Goal: Information Seeking & Learning: Learn about a topic

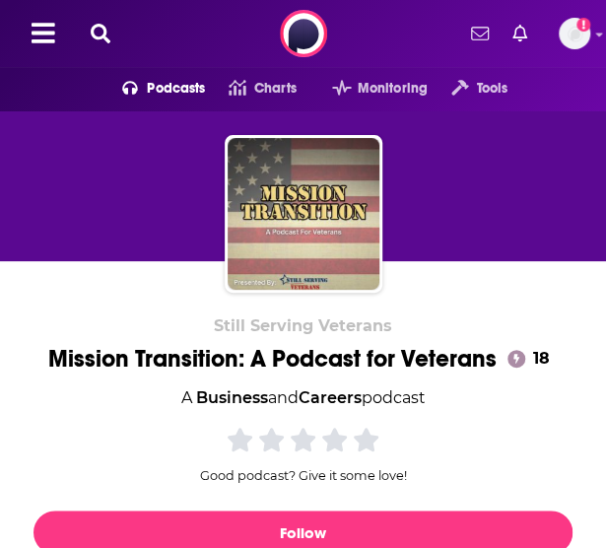
click at [108, 27] on icon at bounding box center [101, 34] width 20 height 20
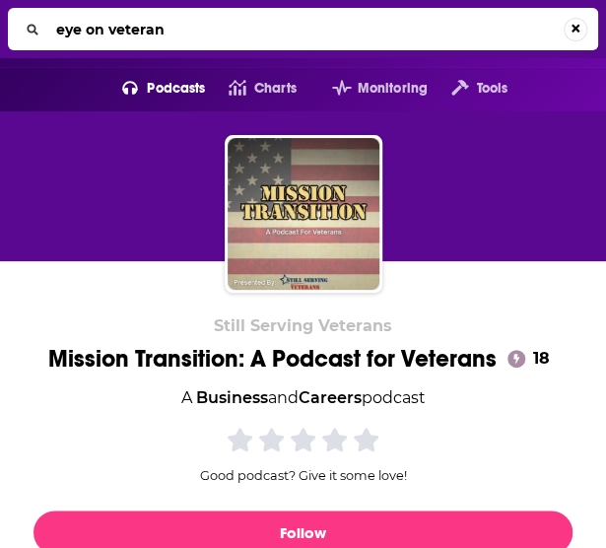
type input "eye on veterans"
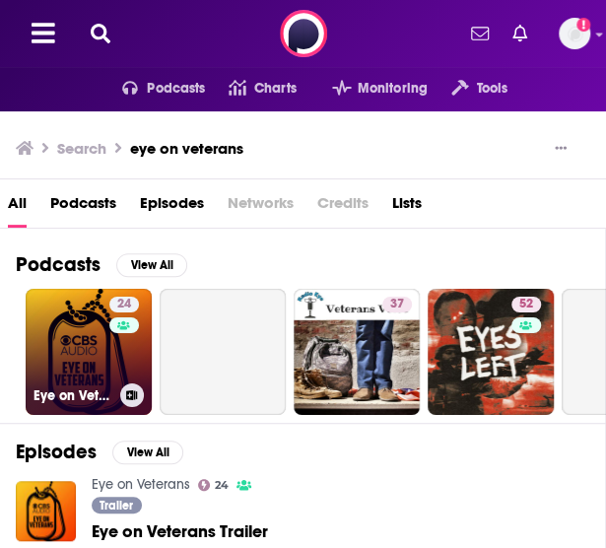
click at [120, 348] on div "24" at bounding box center [126, 340] width 34 height 87
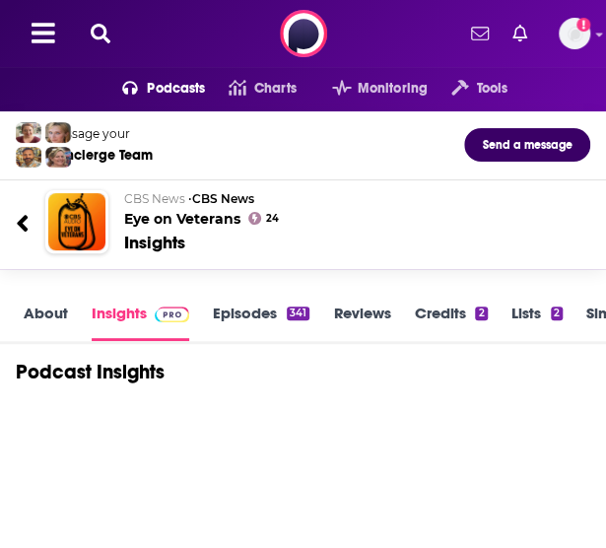
click at [35, 308] on link "About" at bounding box center [46, 321] width 44 height 37
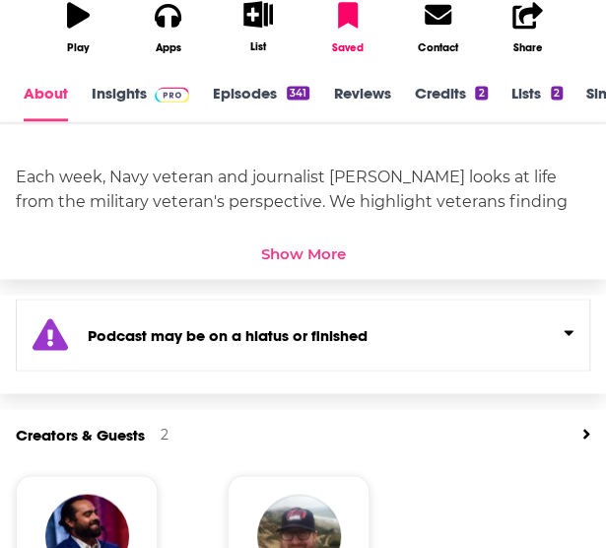
scroll to position [582, 0]
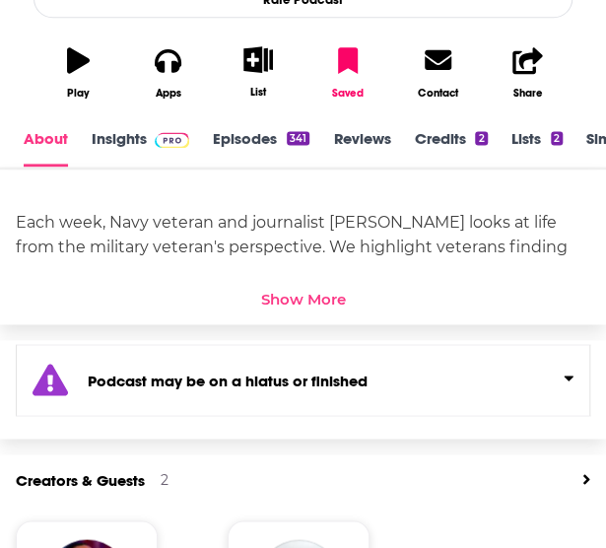
click at [384, 387] on div "Podcast may be on a hiatus or finished" at bounding box center [303, 380] width 574 height 72
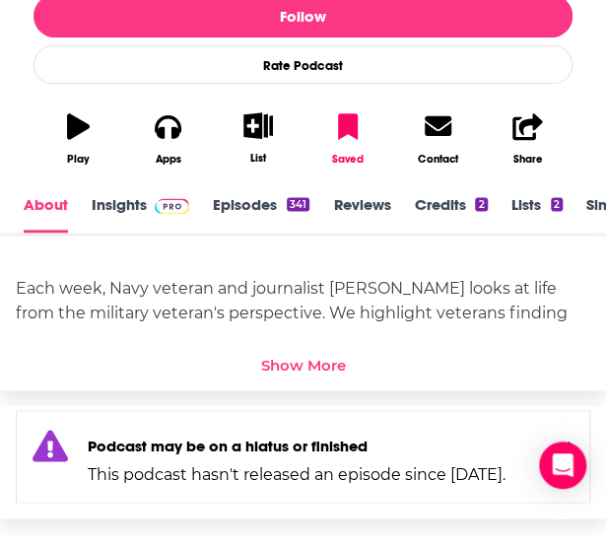
scroll to position [466, 0]
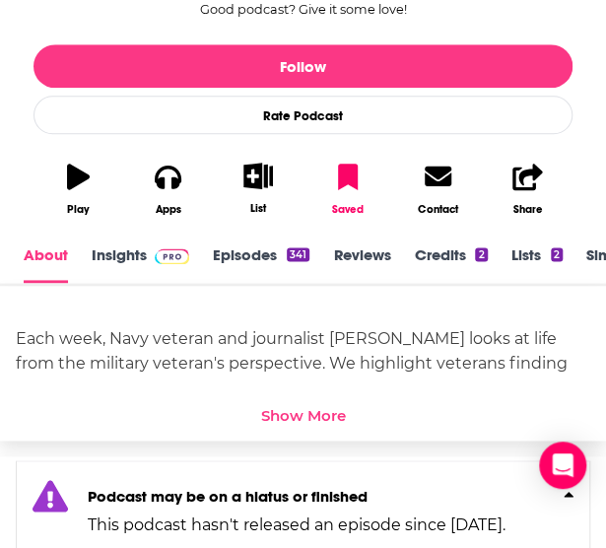
click at [275, 252] on link "Episodes 341" at bounding box center [261, 263] width 97 height 37
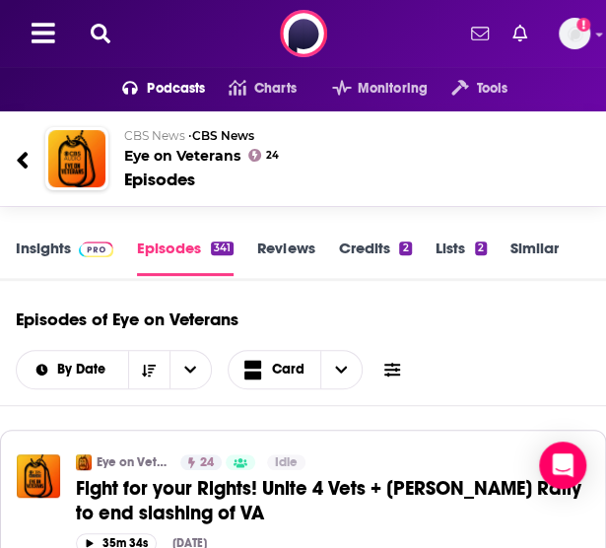
click at [108, 40] on icon at bounding box center [101, 34] width 20 height 20
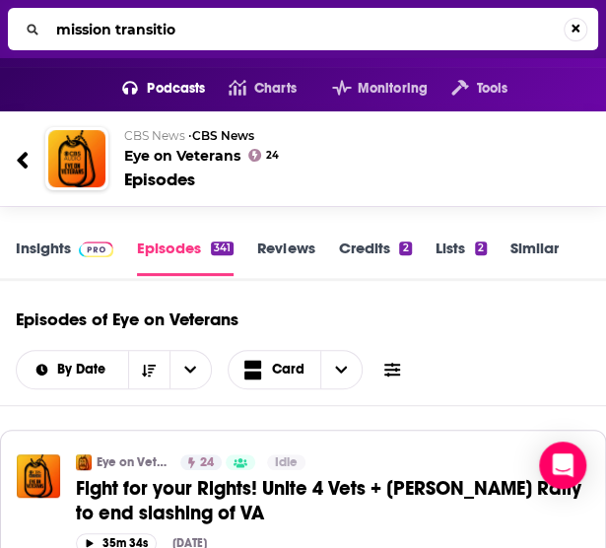
type input "mission transition"
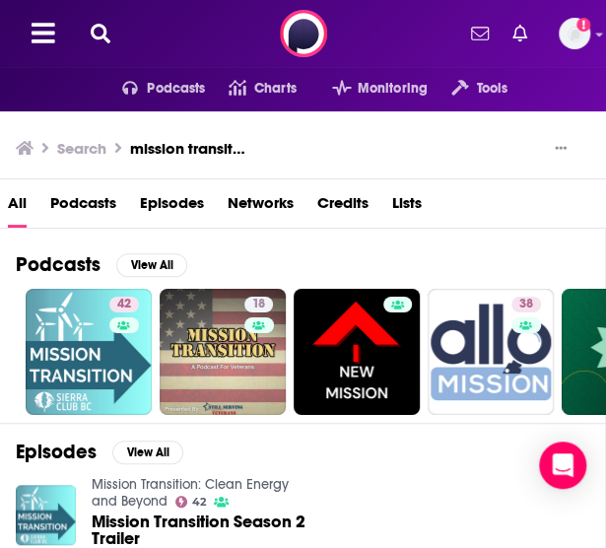
click at [108, 40] on icon at bounding box center [101, 34] width 20 height 20
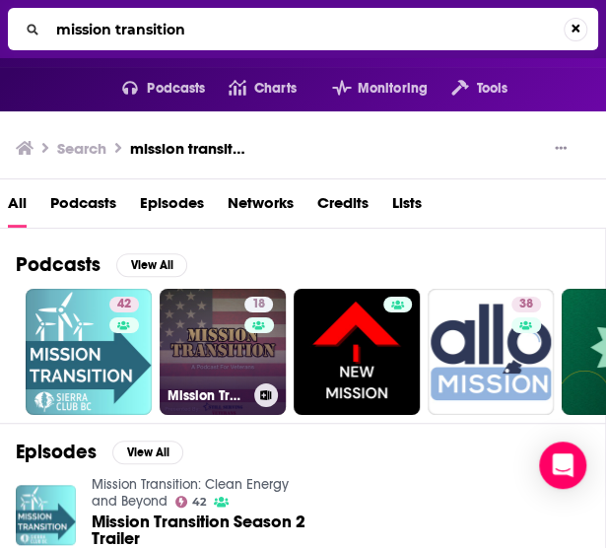
click at [269, 390] on icon at bounding box center [266, 395] width 11 height 10
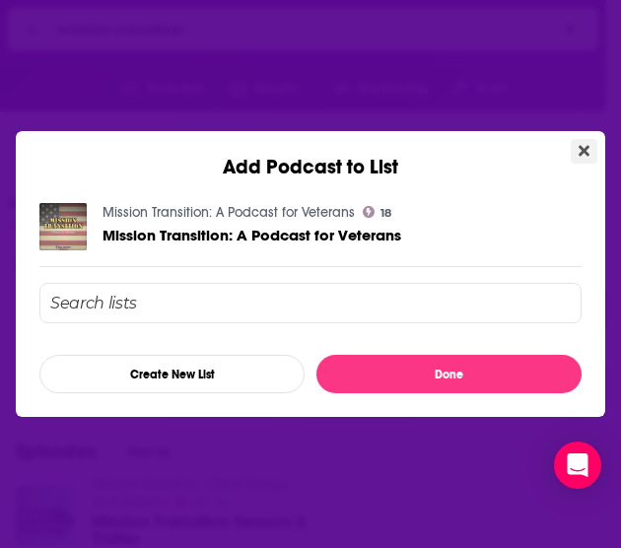
click at [584, 150] on icon "Close" at bounding box center [583, 151] width 11 height 11
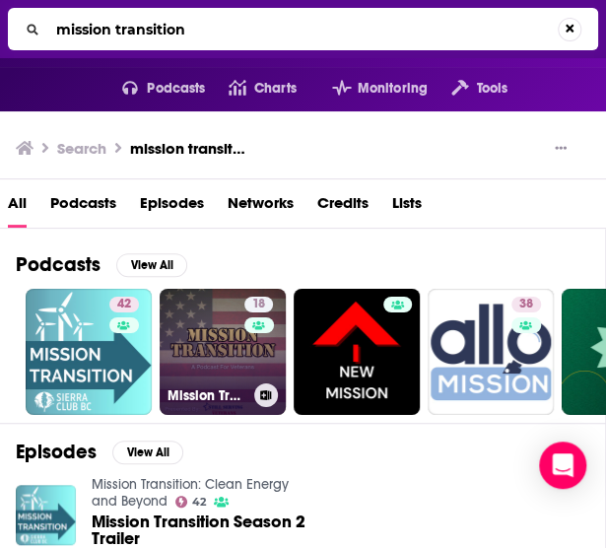
click at [210, 366] on link "18 Mission Transition: A Podcast for Veterans" at bounding box center [223, 352] width 126 height 126
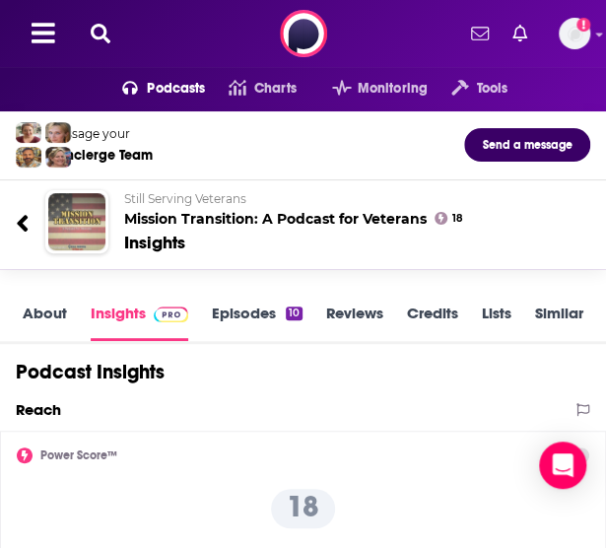
click at [51, 321] on link "About" at bounding box center [45, 321] width 44 height 37
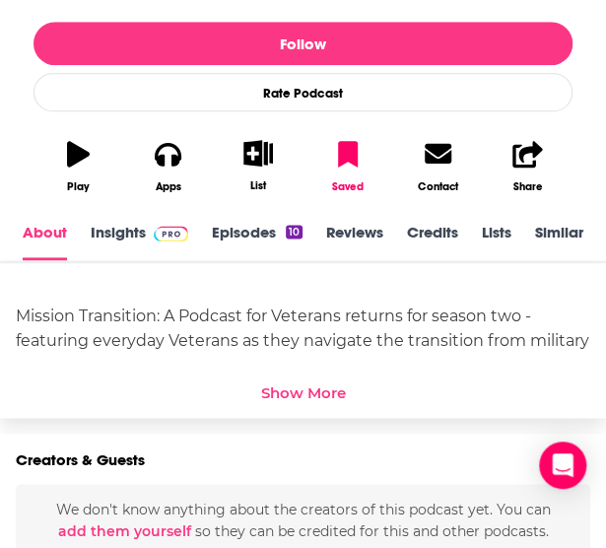
scroll to position [359, 0]
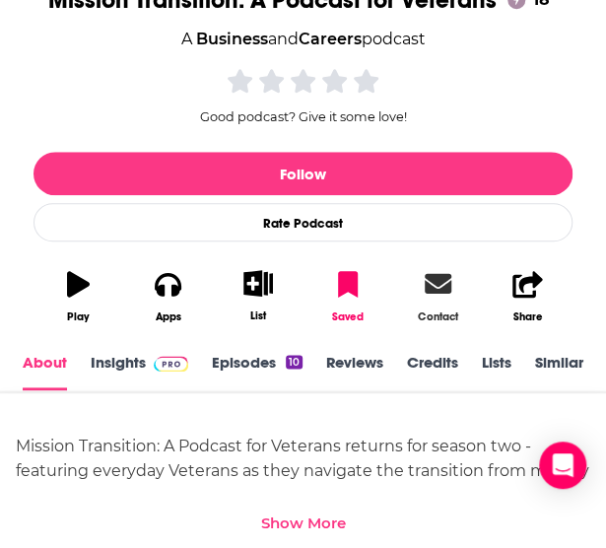
click at [437, 311] on div "Contact" at bounding box center [437, 316] width 39 height 14
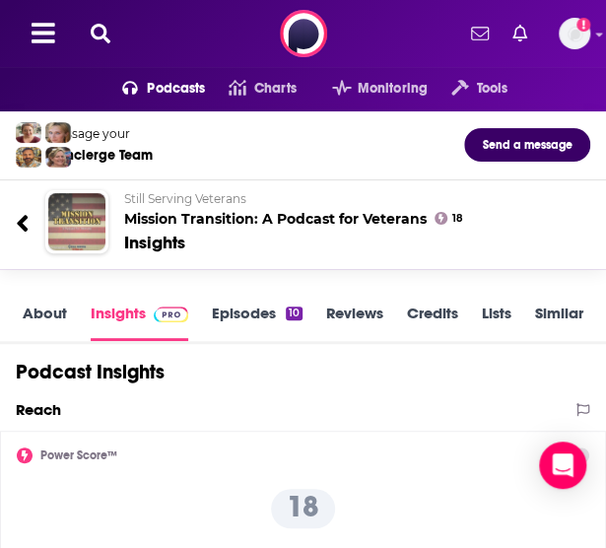
click at [99, 29] on icon at bounding box center [101, 34] width 20 height 20
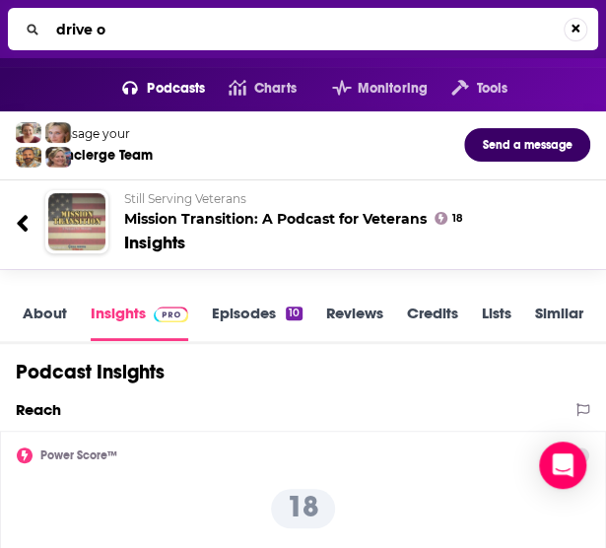
type input "drive on"
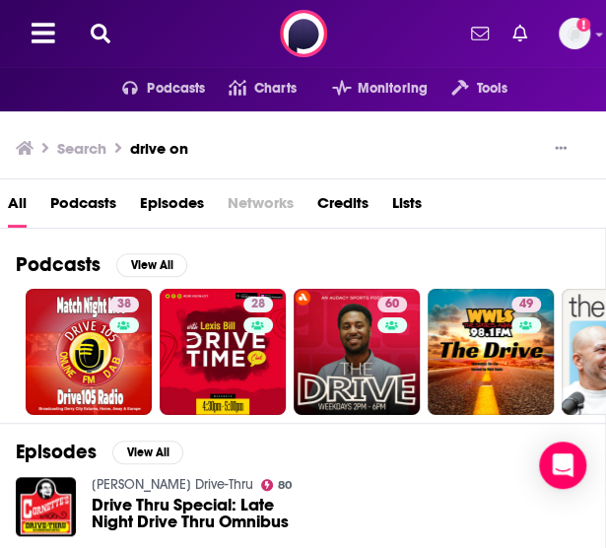
click at [109, 15] on div "Podcasts Charts Monitoring Tools For Business For Podcasters More Add a profile…" at bounding box center [303, 33] width 606 height 67
click at [104, 30] on icon at bounding box center [101, 34] width 20 height 20
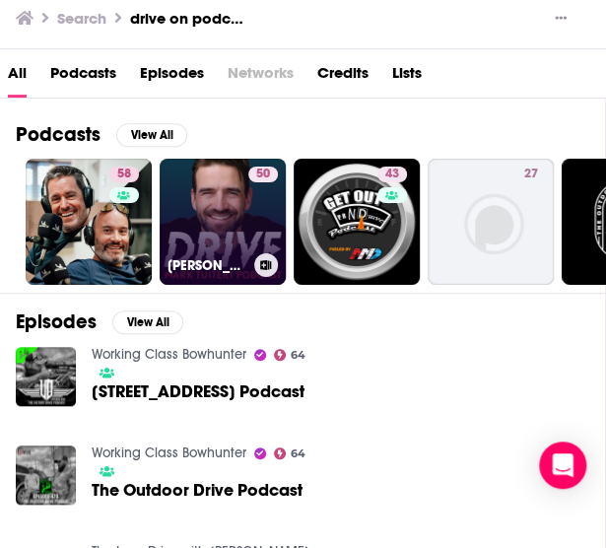
scroll to position [131, 0]
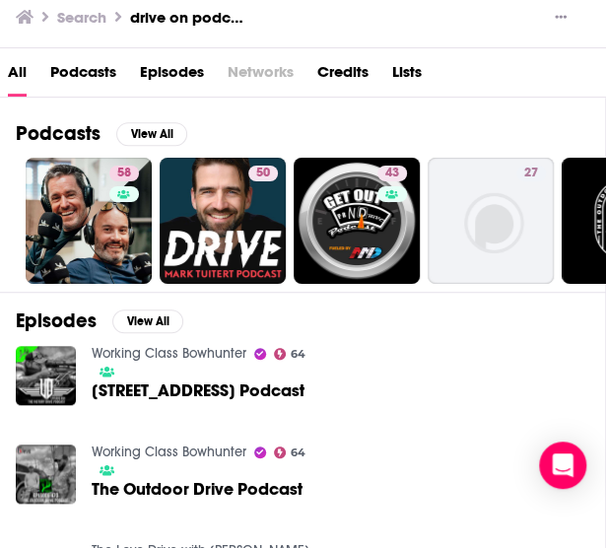
click at [86, 63] on span "Podcasts" at bounding box center [83, 76] width 66 height 40
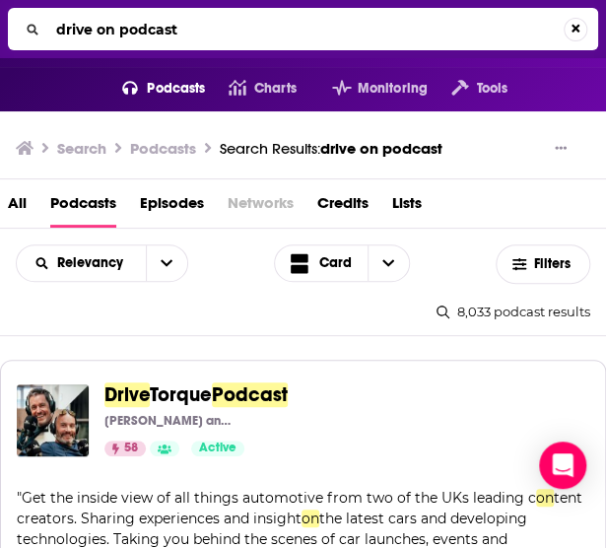
drag, startPoint x: 208, startPoint y: 33, endPoint x: 112, endPoint y: 31, distance: 95.6
click at [112, 31] on input "drive on podcast" at bounding box center [305, 30] width 515 height 32
type input "drive on"
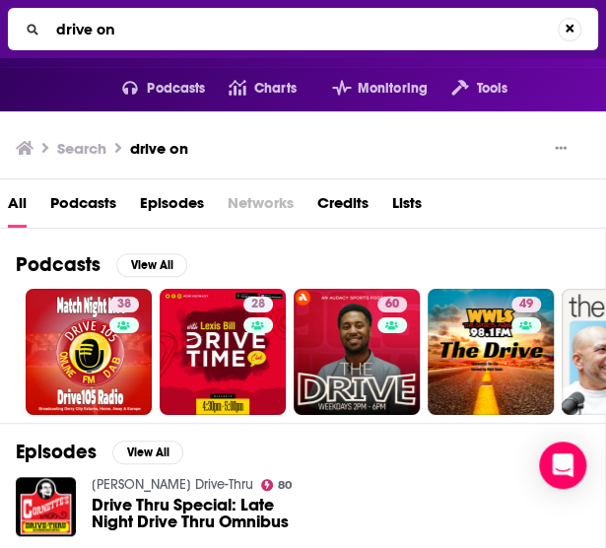
click at [92, 201] on span "Podcasts" at bounding box center [83, 207] width 66 height 40
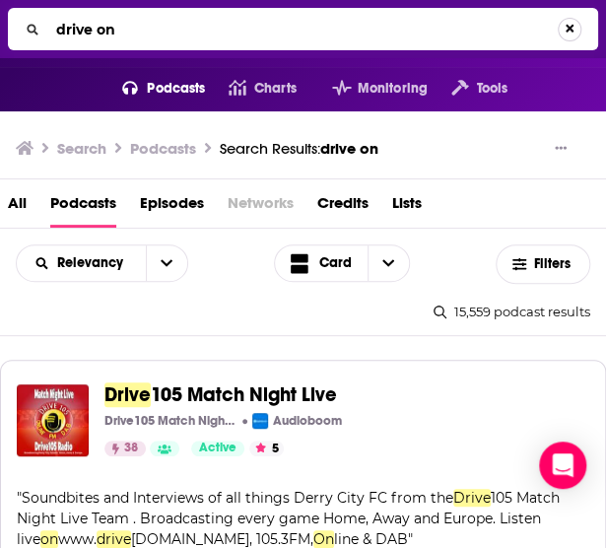
click at [574, 32] on button "Search..." at bounding box center [570, 30] width 24 height 24
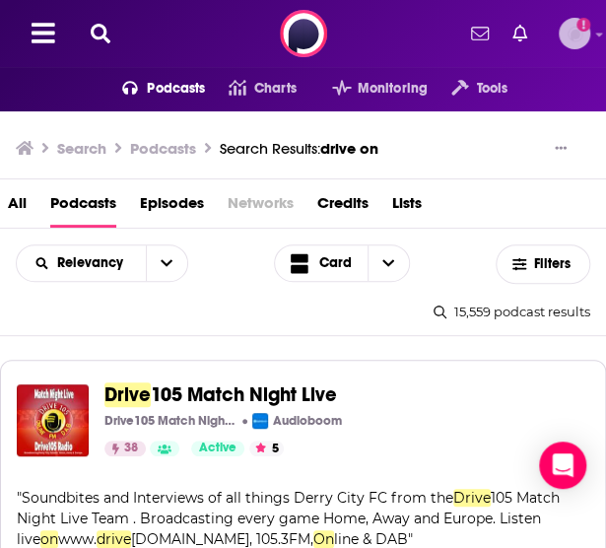
click at [574, 32] on img "Logged in as amoscac10" at bounding box center [575, 34] width 32 height 32
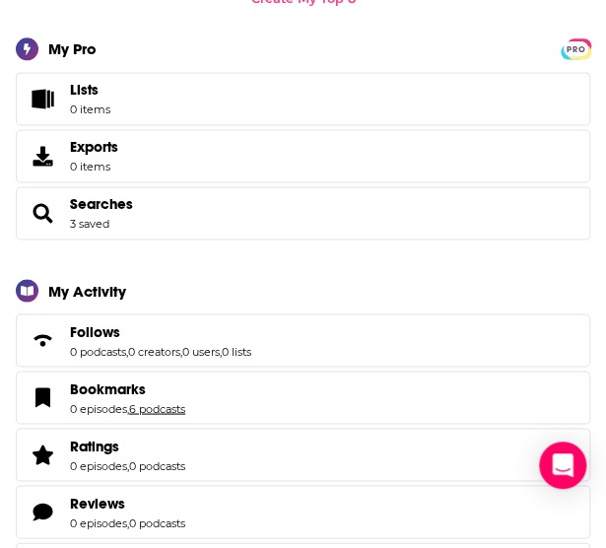
scroll to position [631, 0]
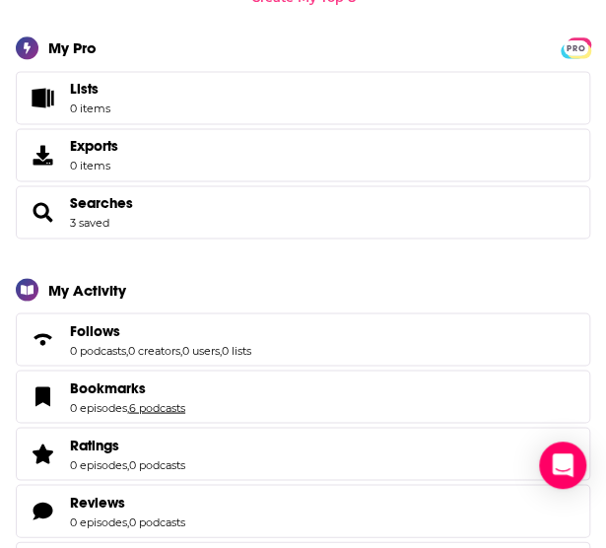
click at [173, 404] on link "6 podcasts" at bounding box center [157, 407] width 56 height 14
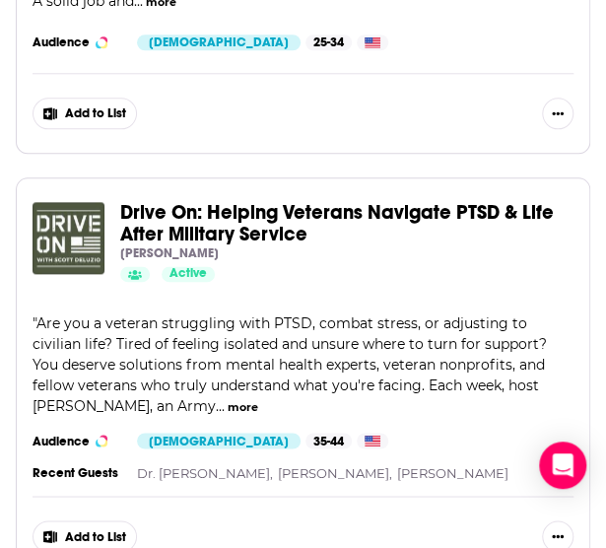
scroll to position [2307, 0]
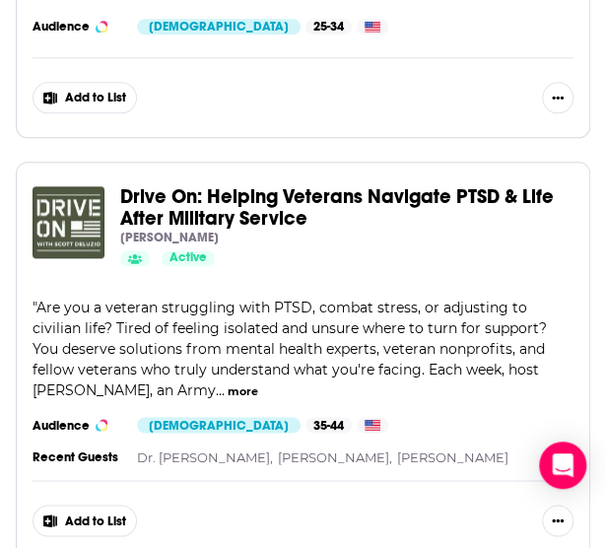
click at [235, 189] on span "Drive On: Helping Veterans Navigate PTSD & Life After Military Service" at bounding box center [337, 207] width 434 height 46
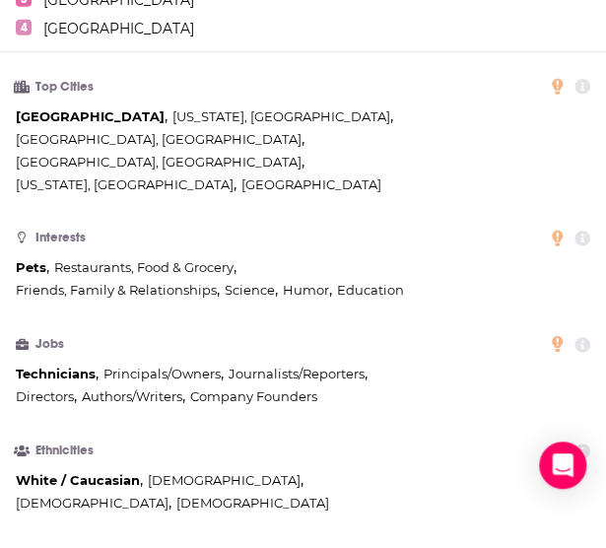
scroll to position [1077, 0]
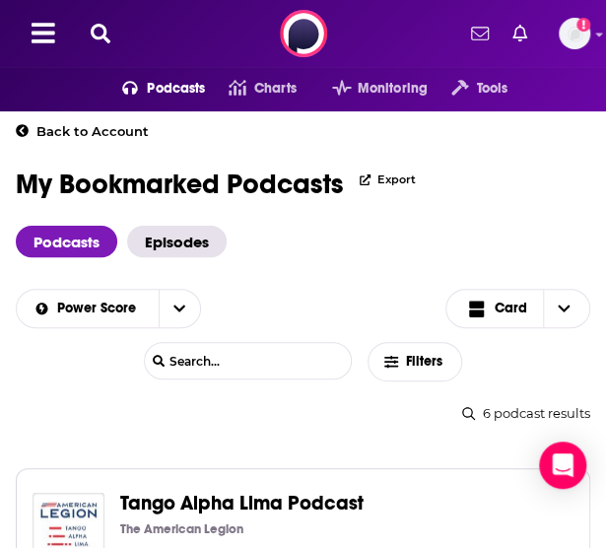
click at [264, 504] on span "Tango Alpha Lima Podcast" at bounding box center [241, 503] width 243 height 25
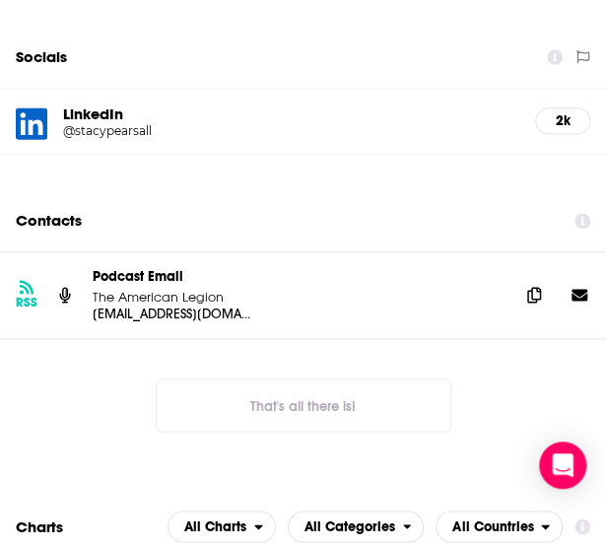
scroll to position [2365, 0]
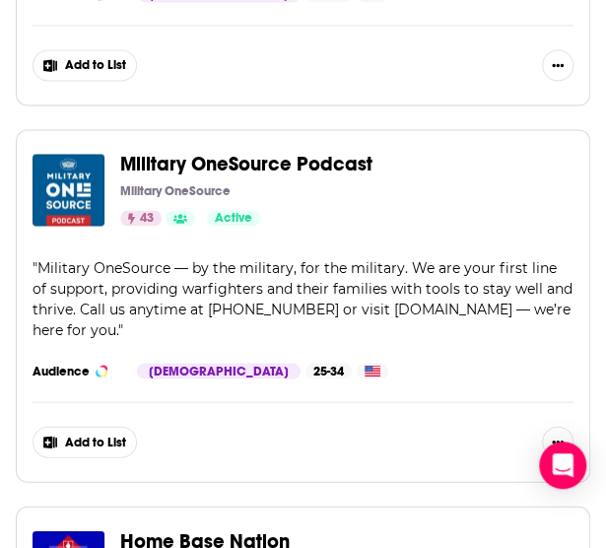
scroll to position [776, 0]
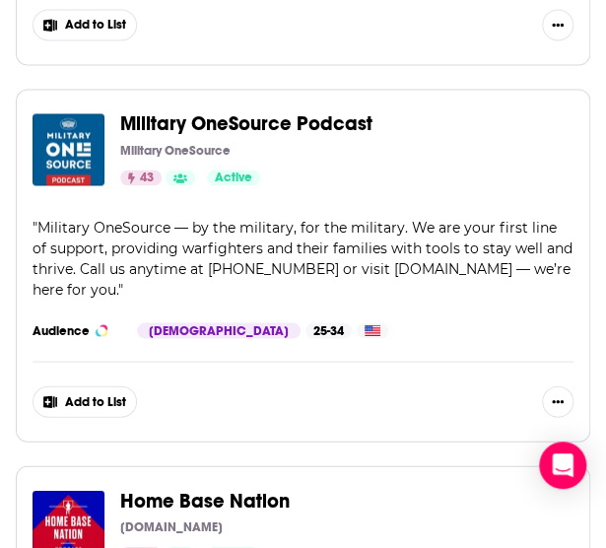
click at [264, 123] on span "Military OneSource Podcast" at bounding box center [246, 123] width 252 height 25
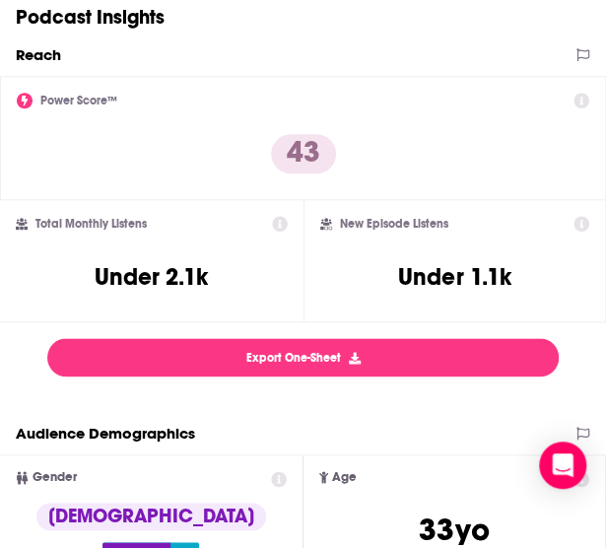
scroll to position [3, 0]
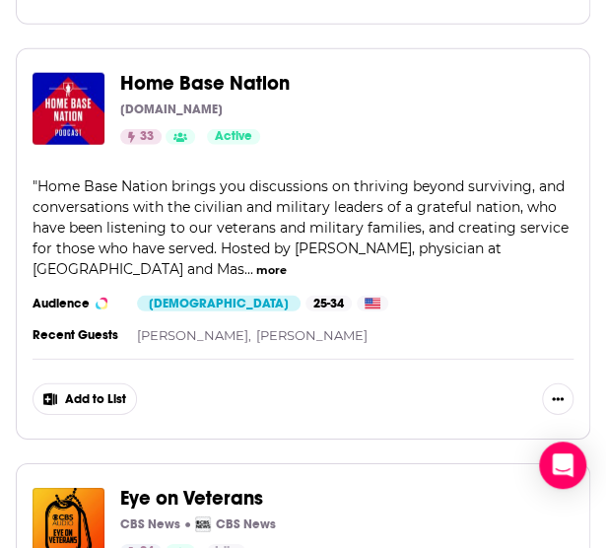
scroll to position [1194, 0]
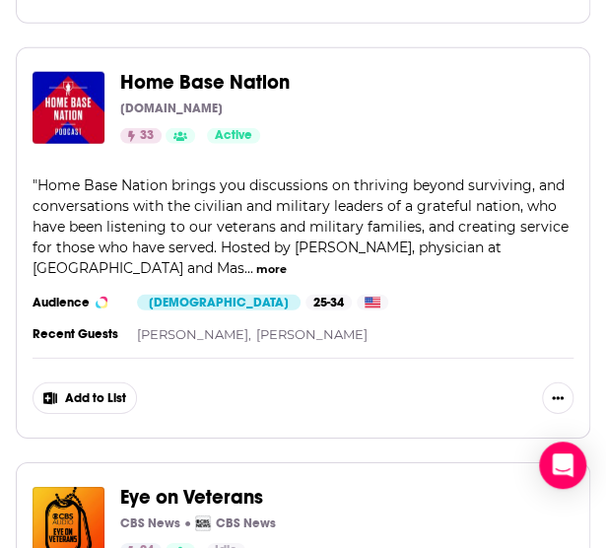
click at [223, 85] on span "Home Base Nation" at bounding box center [204, 82] width 169 height 25
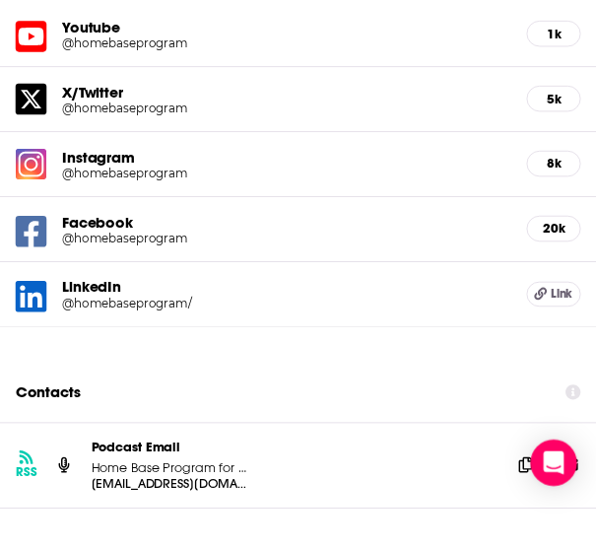
scroll to position [2522, 0]
